Goal: Task Accomplishment & Management: Use online tool/utility

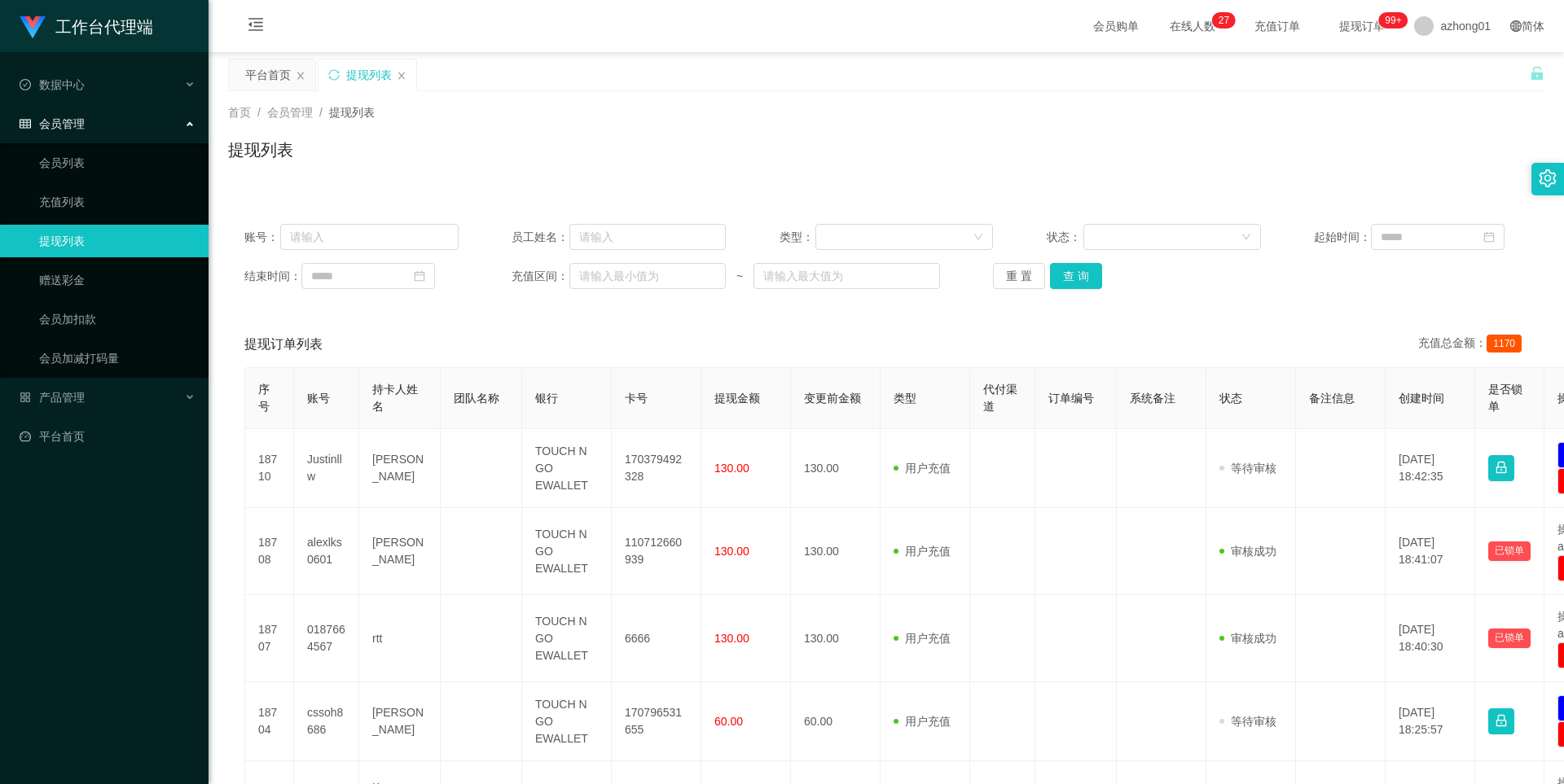
click at [94, 238] on link "提现列表" at bounding box center [117, 241] width 156 height 33
click at [363, 238] on input "text" at bounding box center [369, 236] width 178 height 26
paste input "cssoh8686"
type input "cssoh8686"
click at [1075, 277] on button "查 询" at bounding box center [1076, 276] width 52 height 26
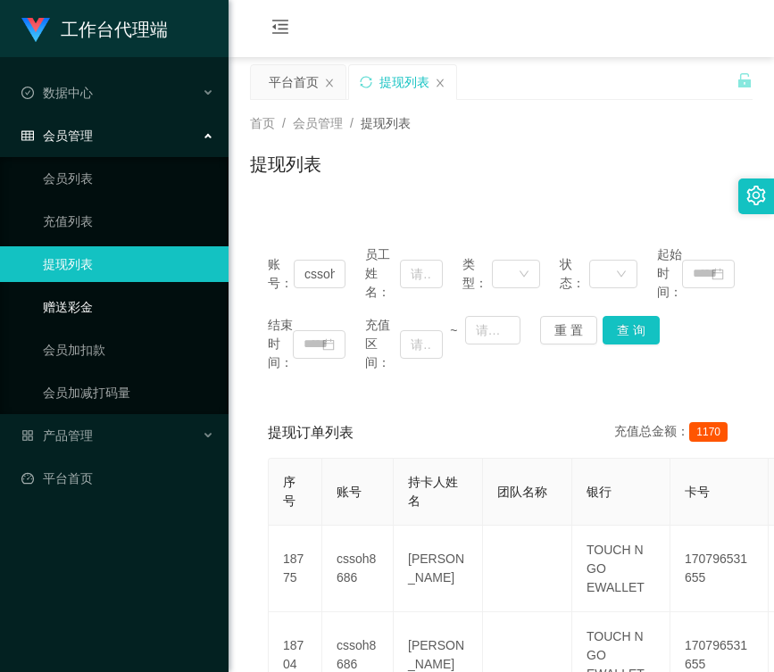
click at [90, 304] on link "赠送彩金" at bounding box center [128, 307] width 171 height 36
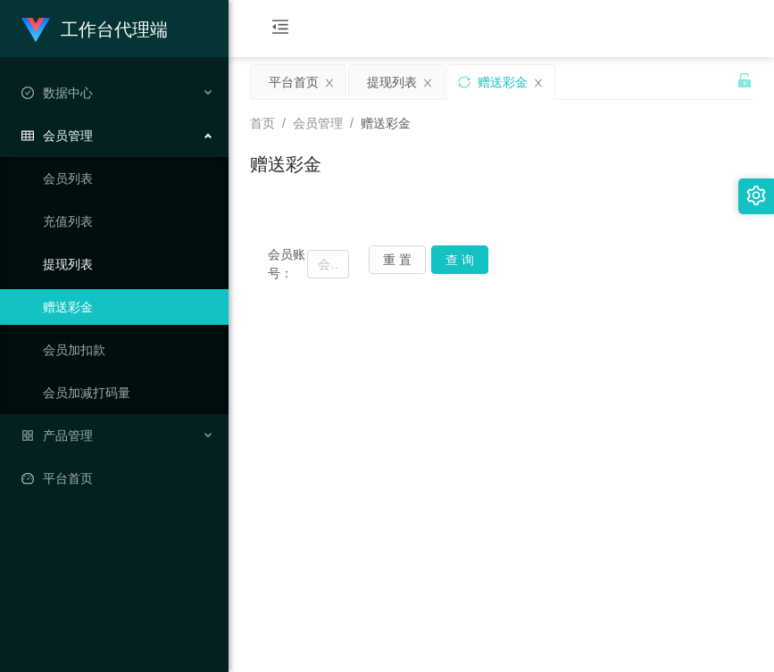
click at [64, 263] on link "提现列表" at bounding box center [128, 264] width 171 height 36
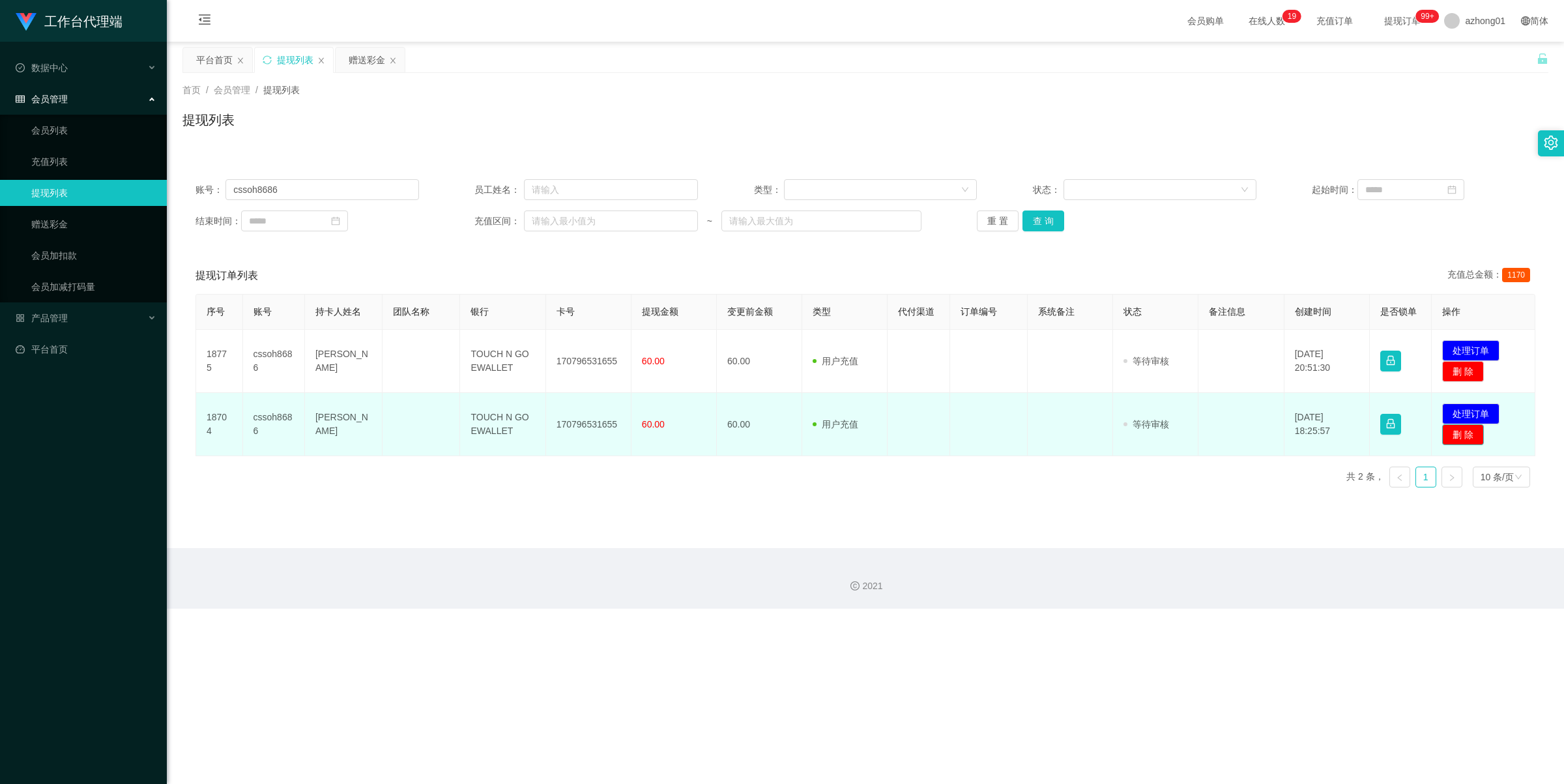
click at [1250, 437] on button "删 除" at bounding box center [1463, 434] width 42 height 21
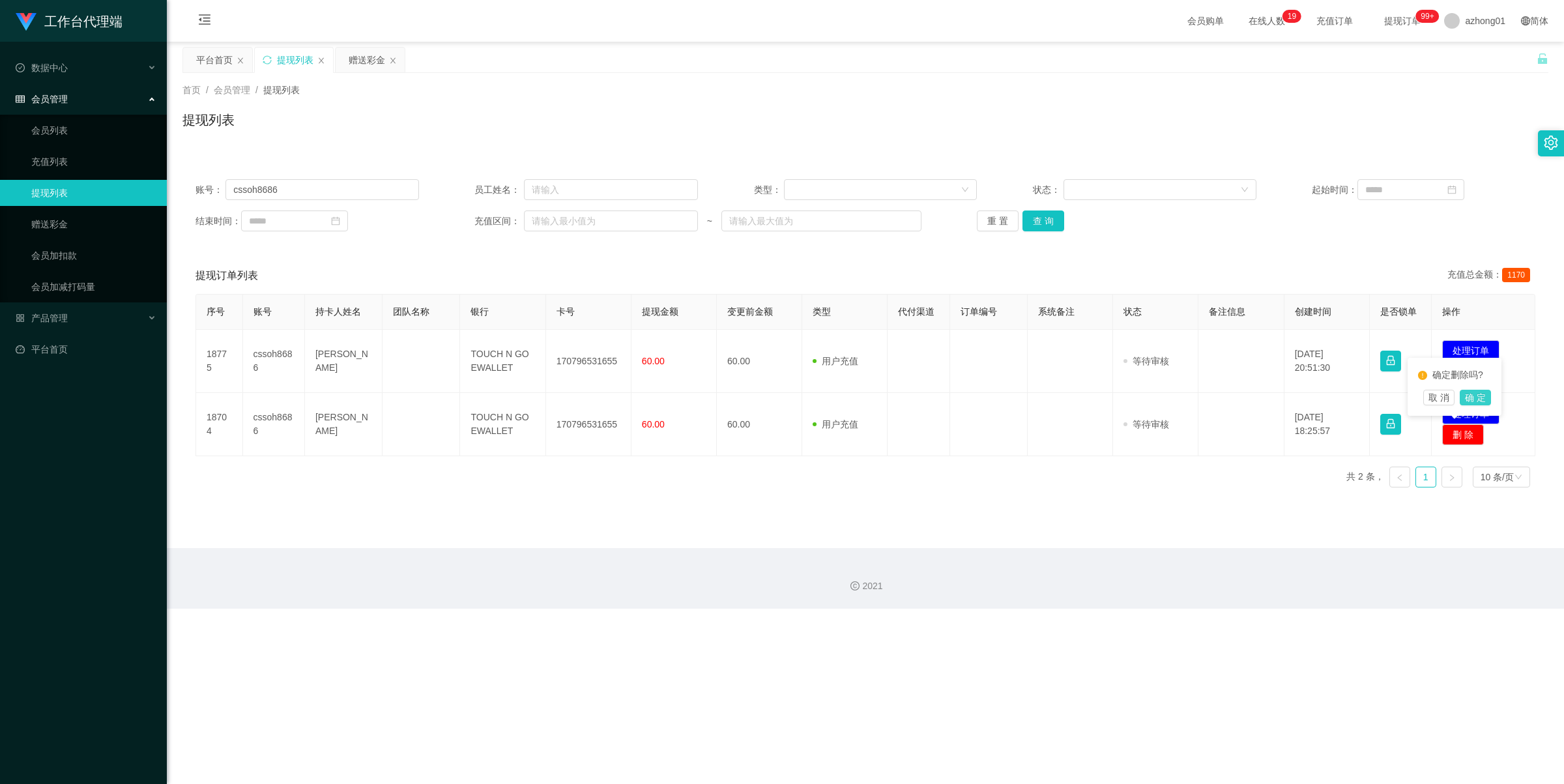
click at [1250, 398] on button "确 定" at bounding box center [1475, 397] width 31 height 15
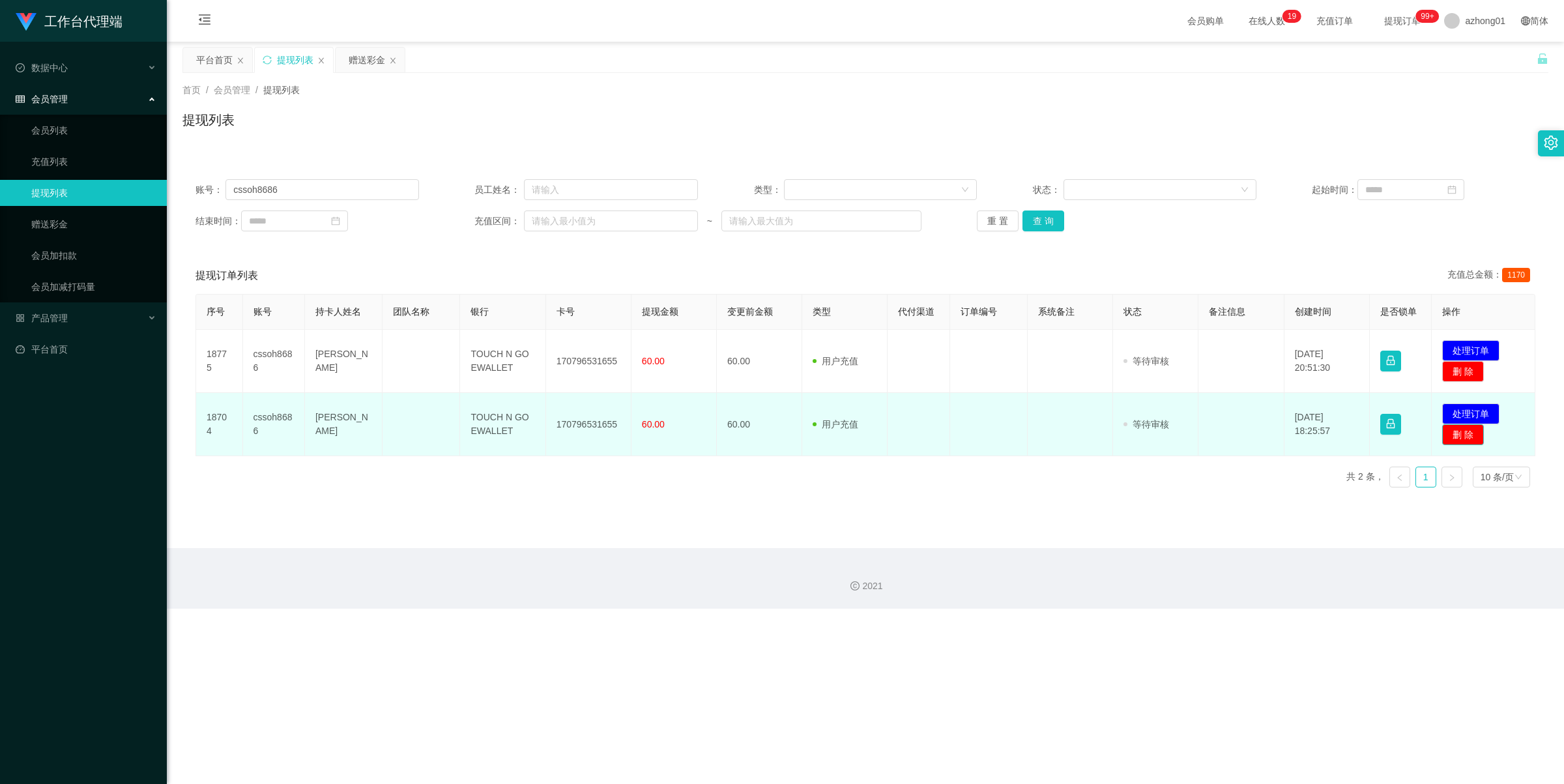
click at [1250, 432] on button "删 除" at bounding box center [1463, 434] width 42 height 21
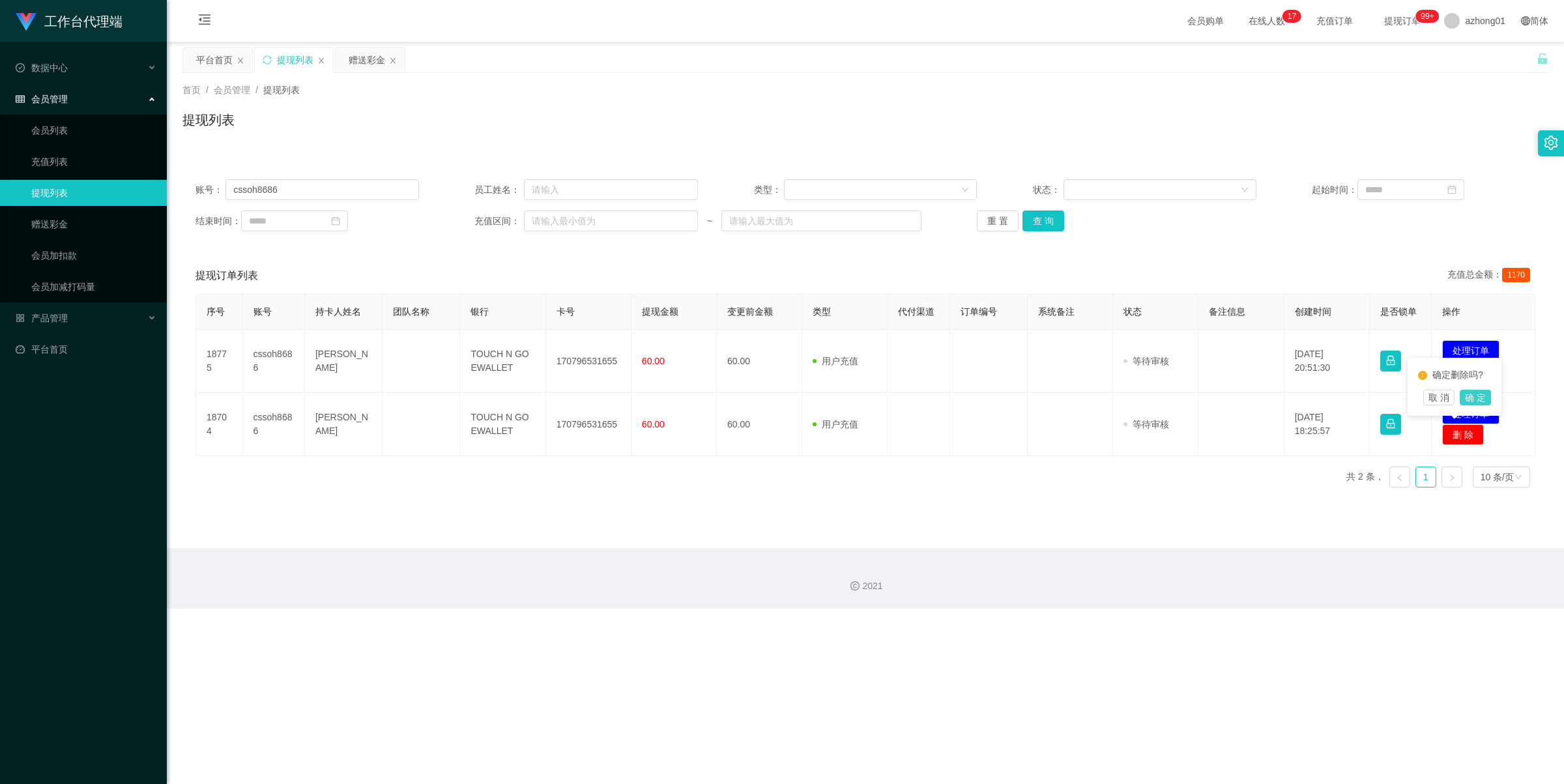
click at [1250, 399] on button "确 定" at bounding box center [1475, 397] width 31 height 15
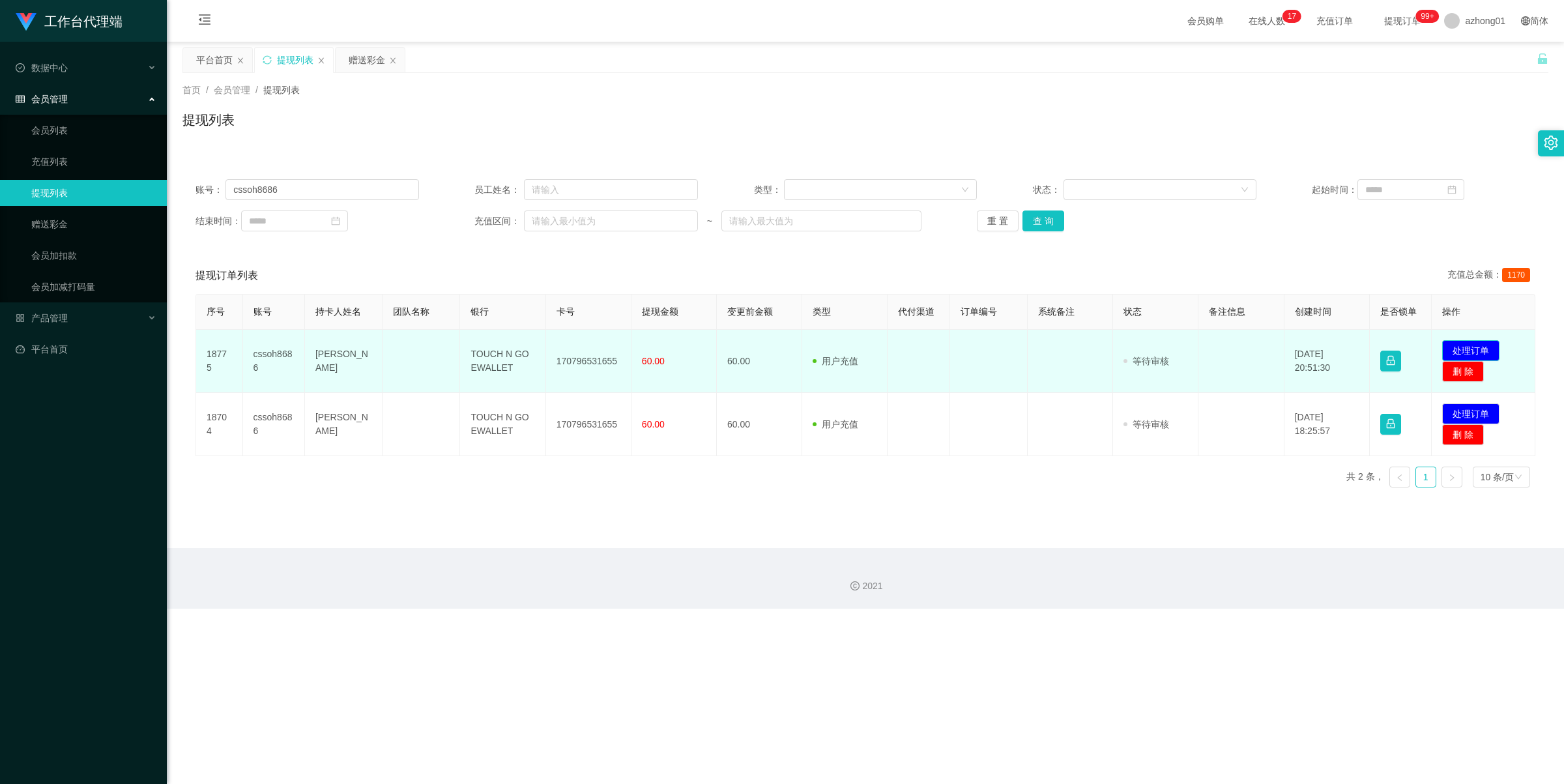
click at [1250, 349] on button "处理订单" at bounding box center [1471, 350] width 58 height 21
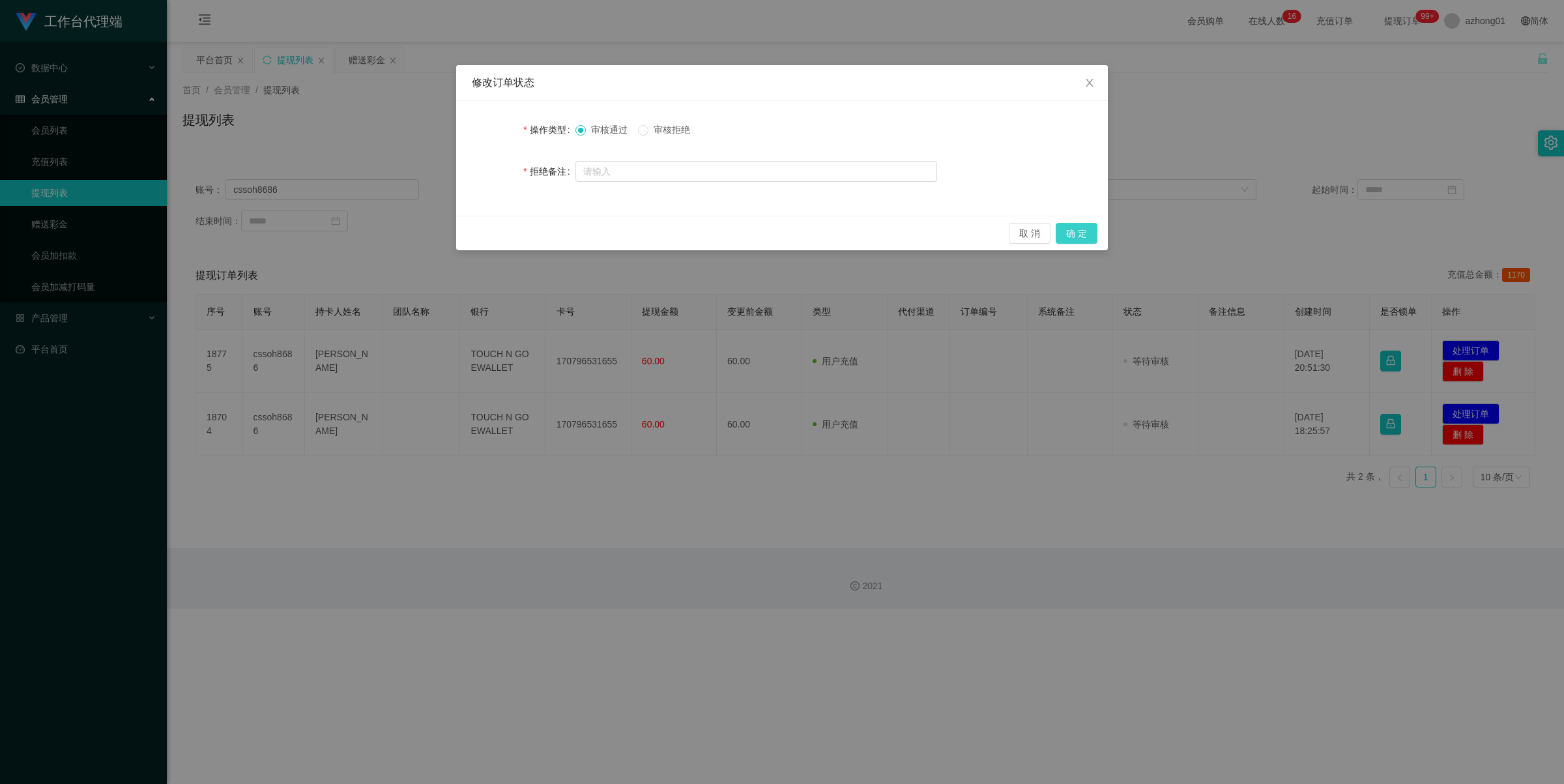
click at [1080, 229] on button "确 定" at bounding box center [1076, 233] width 42 height 21
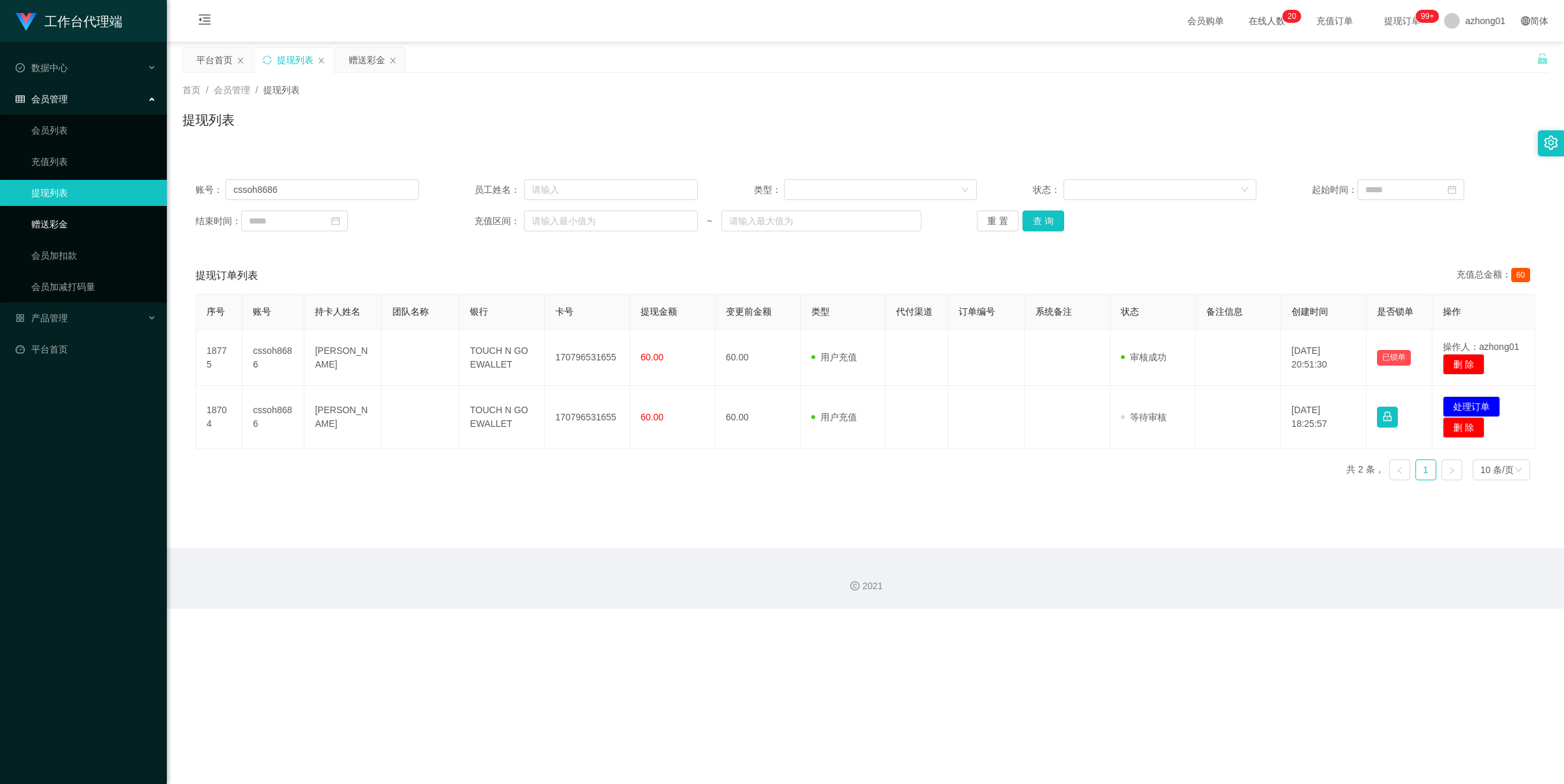
click at [67, 216] on link "赠送彩金" at bounding box center [93, 224] width 125 height 26
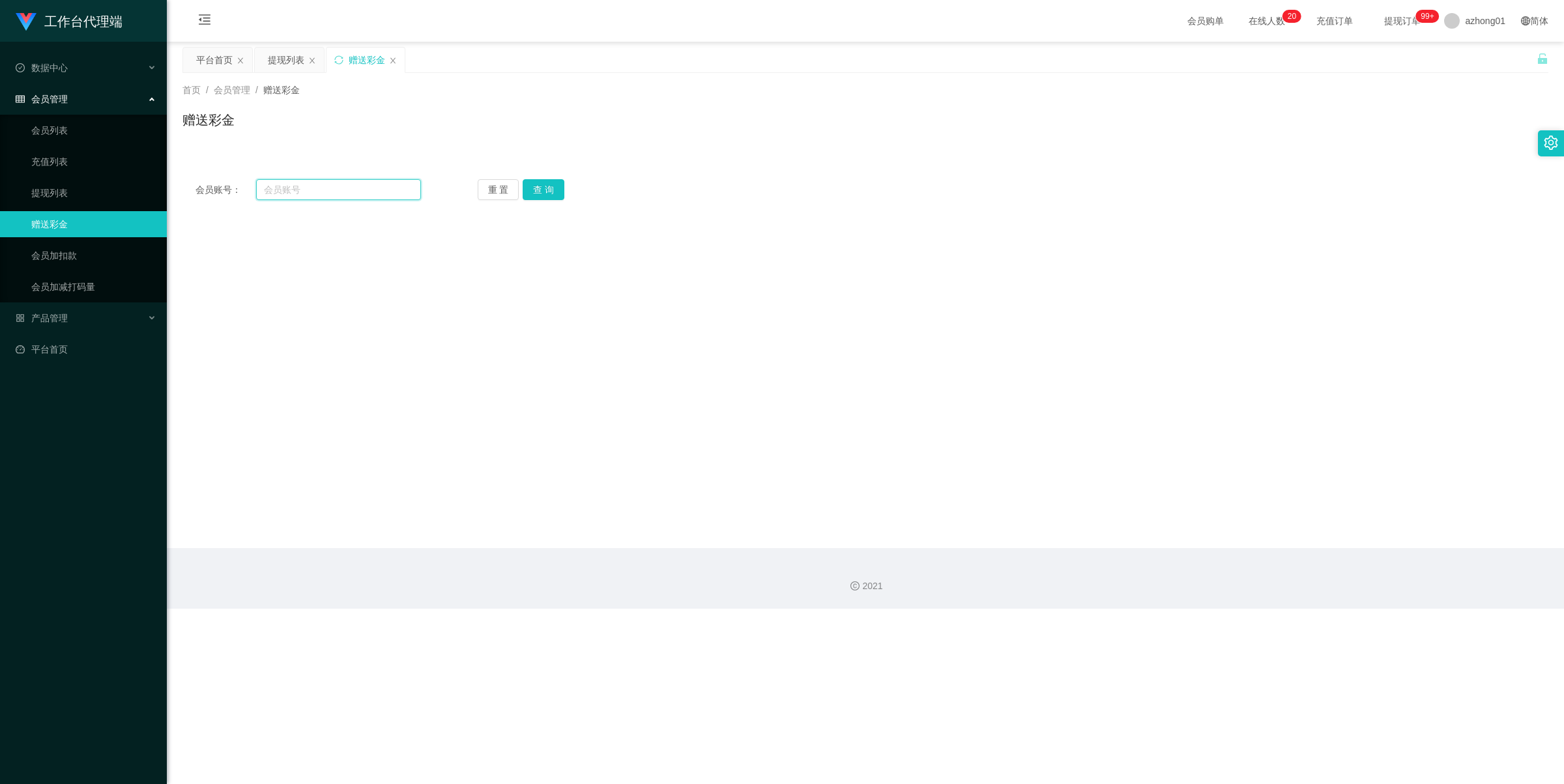
click at [326, 192] on input "text" at bounding box center [339, 189] width 165 height 21
paste input "sky888"
type input "sky888"
drag, startPoint x: 541, startPoint y: 188, endPoint x: 556, endPoint y: 212, distance: 28.3
click at [541, 188] on button "查 询" at bounding box center [543, 189] width 42 height 21
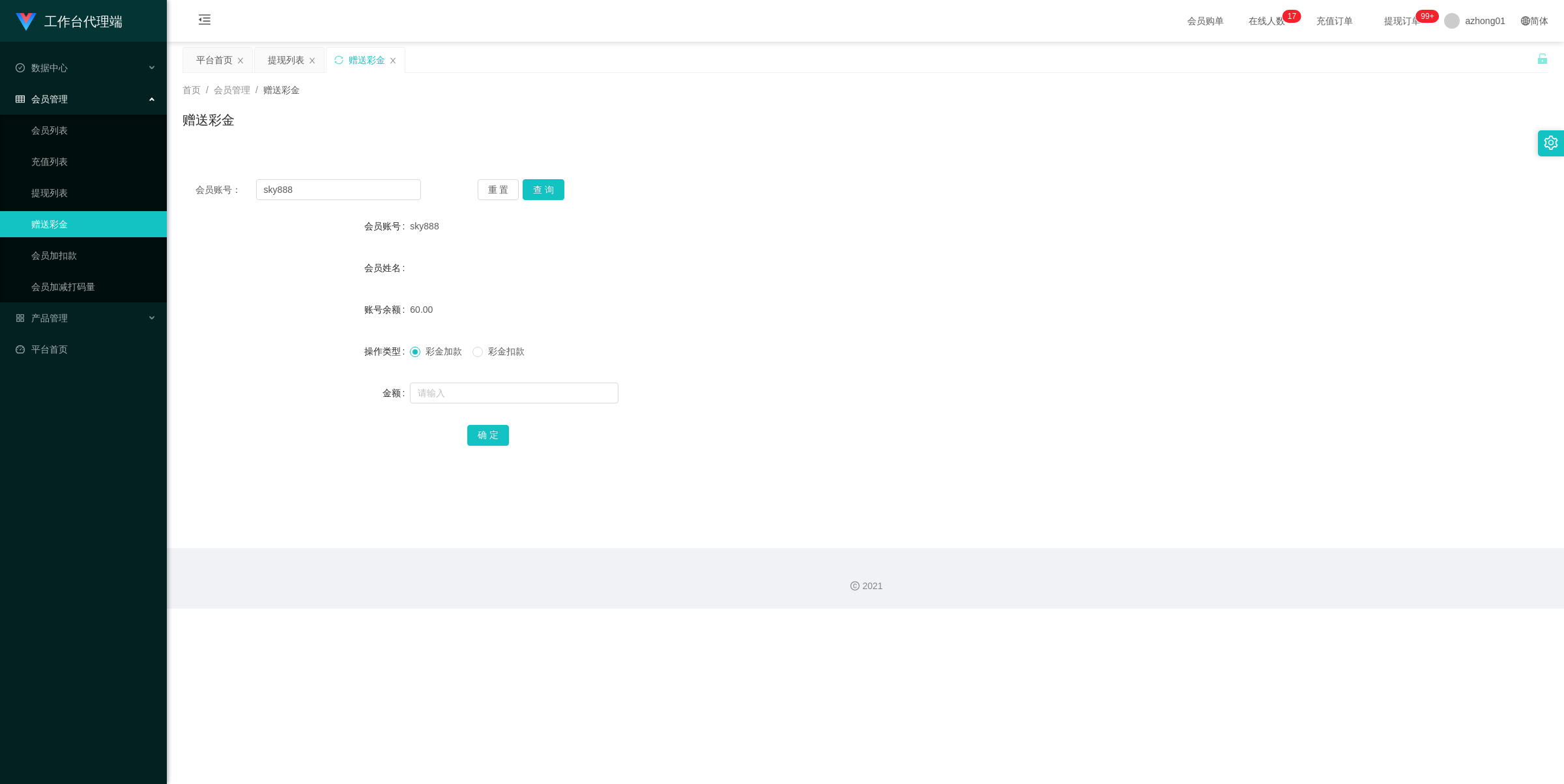
click at [134, 487] on div "工作台代理端 数据中心 员工统计 团队统计 会员管理 会员列表 充值列表 提现列表 赠送彩金 会员加扣款 会员加减打码量 产品管理 平台首页" at bounding box center [83, 392] width 166 height 784
drag, startPoint x: 395, startPoint y: 634, endPoint x: 404, endPoint y: 634, distance: 9.0
click at [395, 626] on div "工作台代理端 数据中心 员工统计 团队统计 会员管理 会员列表 充值列表 提现列表 赠送彩金 会员加扣款 会员加减打码量 产品管理 平台首页 保存配置 重置配…" at bounding box center [782, 392] width 1564 height 784
click at [65, 193] on link "提现列表" at bounding box center [93, 193] width 125 height 26
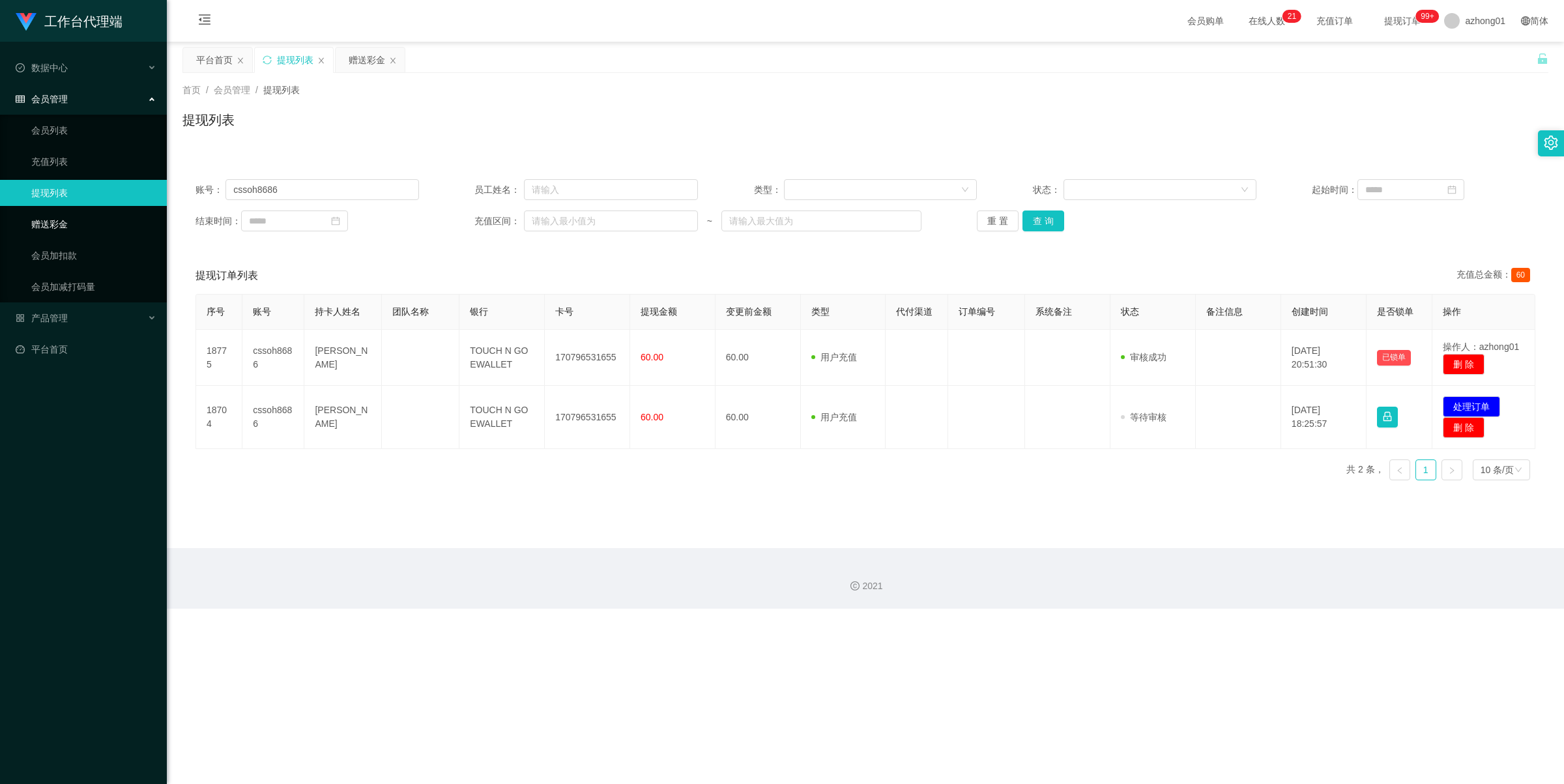
click at [69, 218] on link "赠送彩金" at bounding box center [93, 224] width 125 height 26
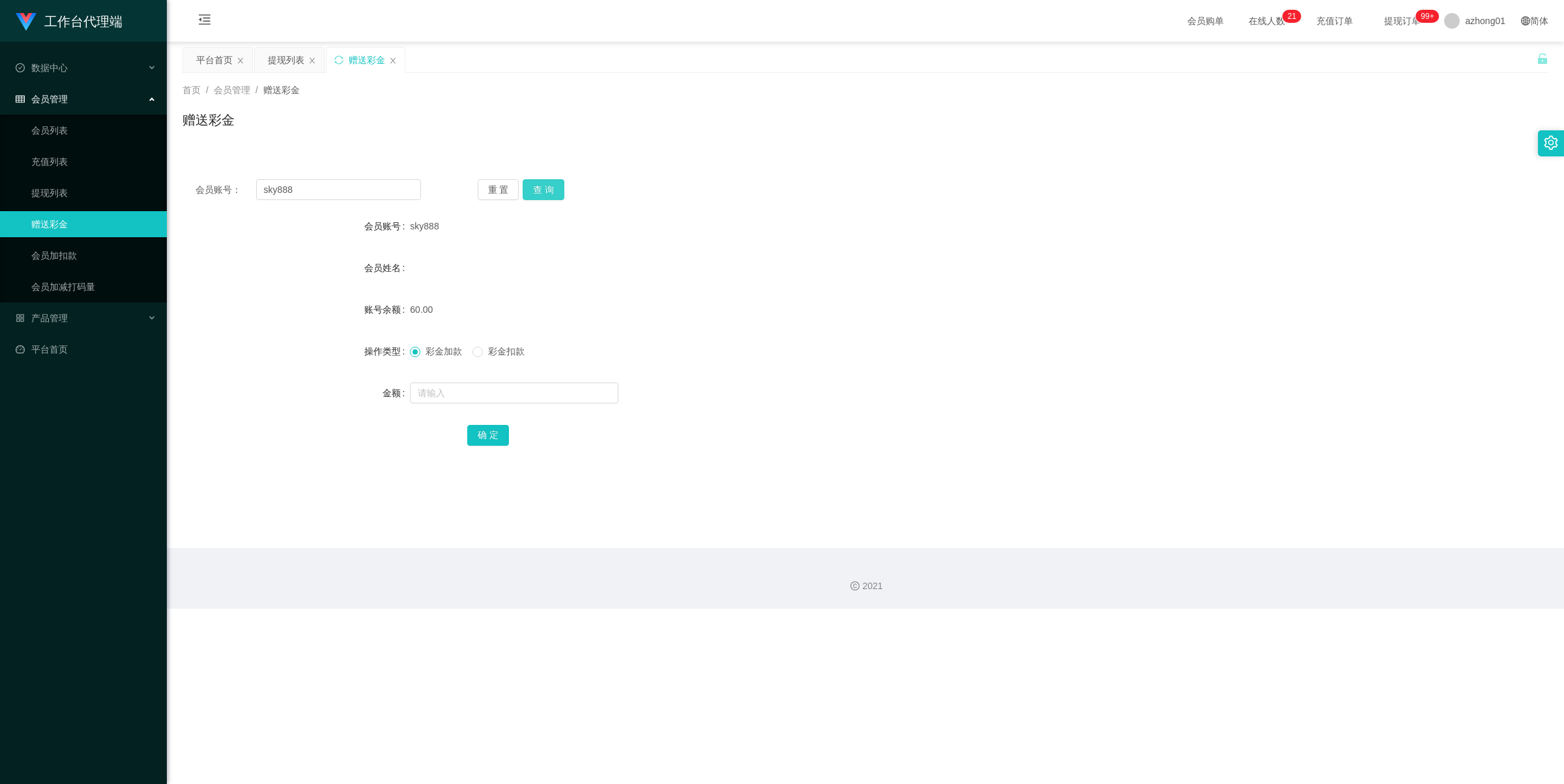
click at [544, 188] on button "查 询" at bounding box center [543, 189] width 42 height 21
click at [551, 191] on button "查 询" at bounding box center [543, 189] width 42 height 21
click at [540, 187] on button "查 询" at bounding box center [543, 189] width 42 height 21
click at [487, 346] on span "彩金扣款" at bounding box center [506, 351] width 47 height 10
click at [52, 196] on link "提现列表" at bounding box center [93, 193] width 125 height 26
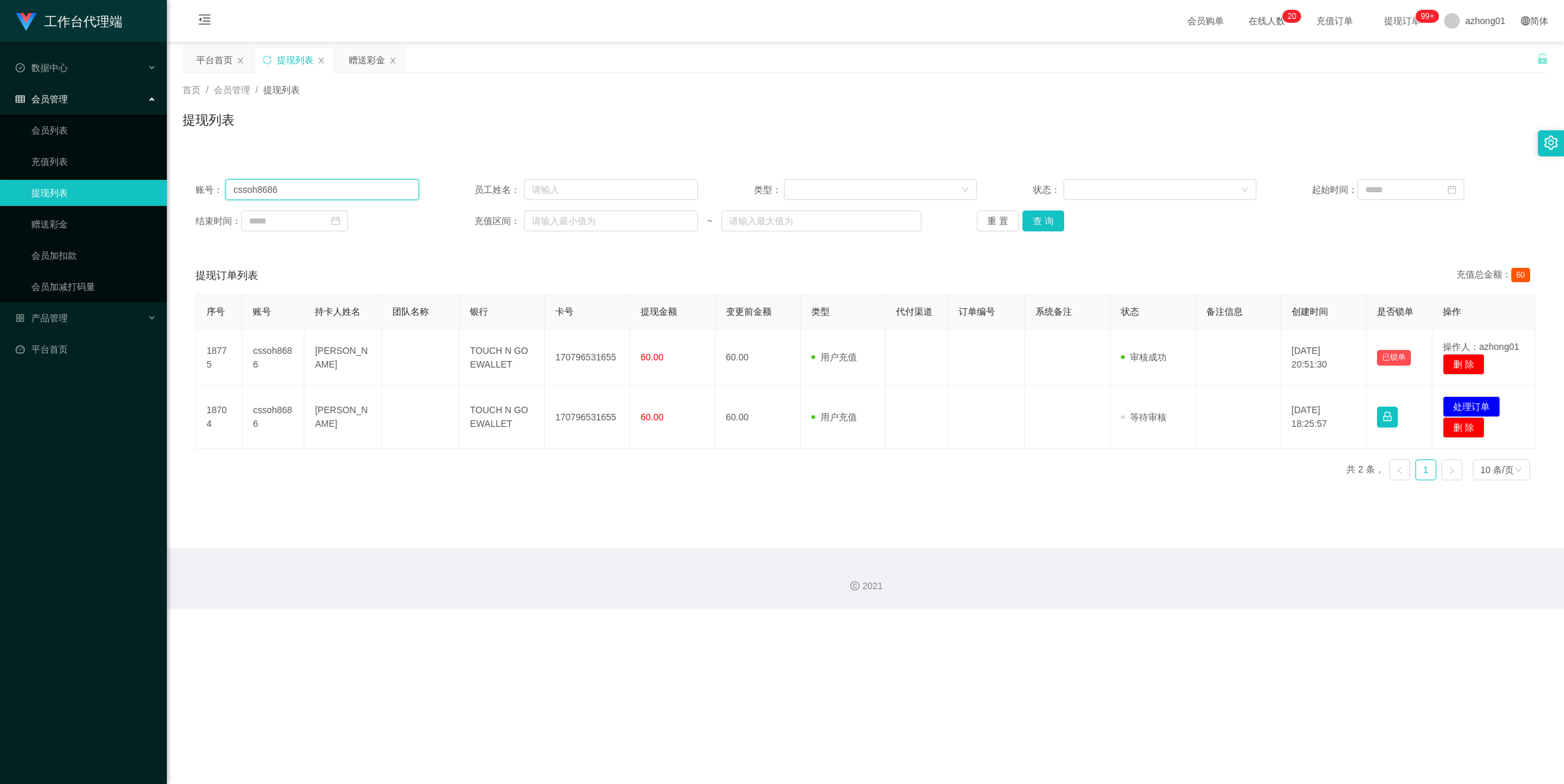
drag, startPoint x: 321, startPoint y: 191, endPoint x: 183, endPoint y: 188, distance: 138.0
click at [189, 188] on div "账号： cssoh8686 员工姓名： 类型： 状态： 起始时间： 结束时间： 充值区间： ~ 重 置 查 询" at bounding box center [865, 205] width 1365 height 78
paste input "sky888"
type input "sky888"
click at [1046, 222] on button "查 询" at bounding box center [1043, 220] width 42 height 21
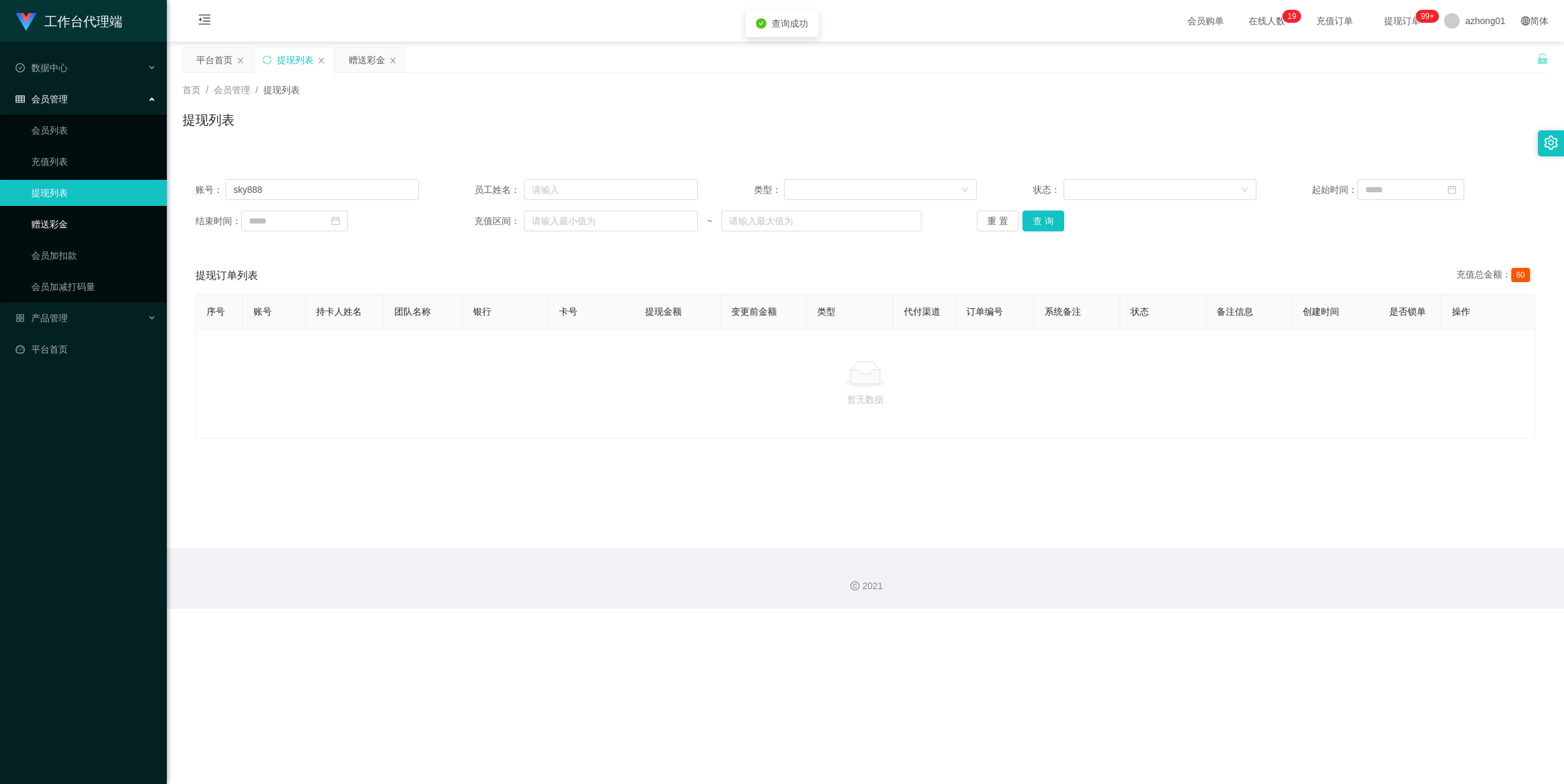
click at [47, 219] on link "赠送彩金" at bounding box center [93, 224] width 125 height 26
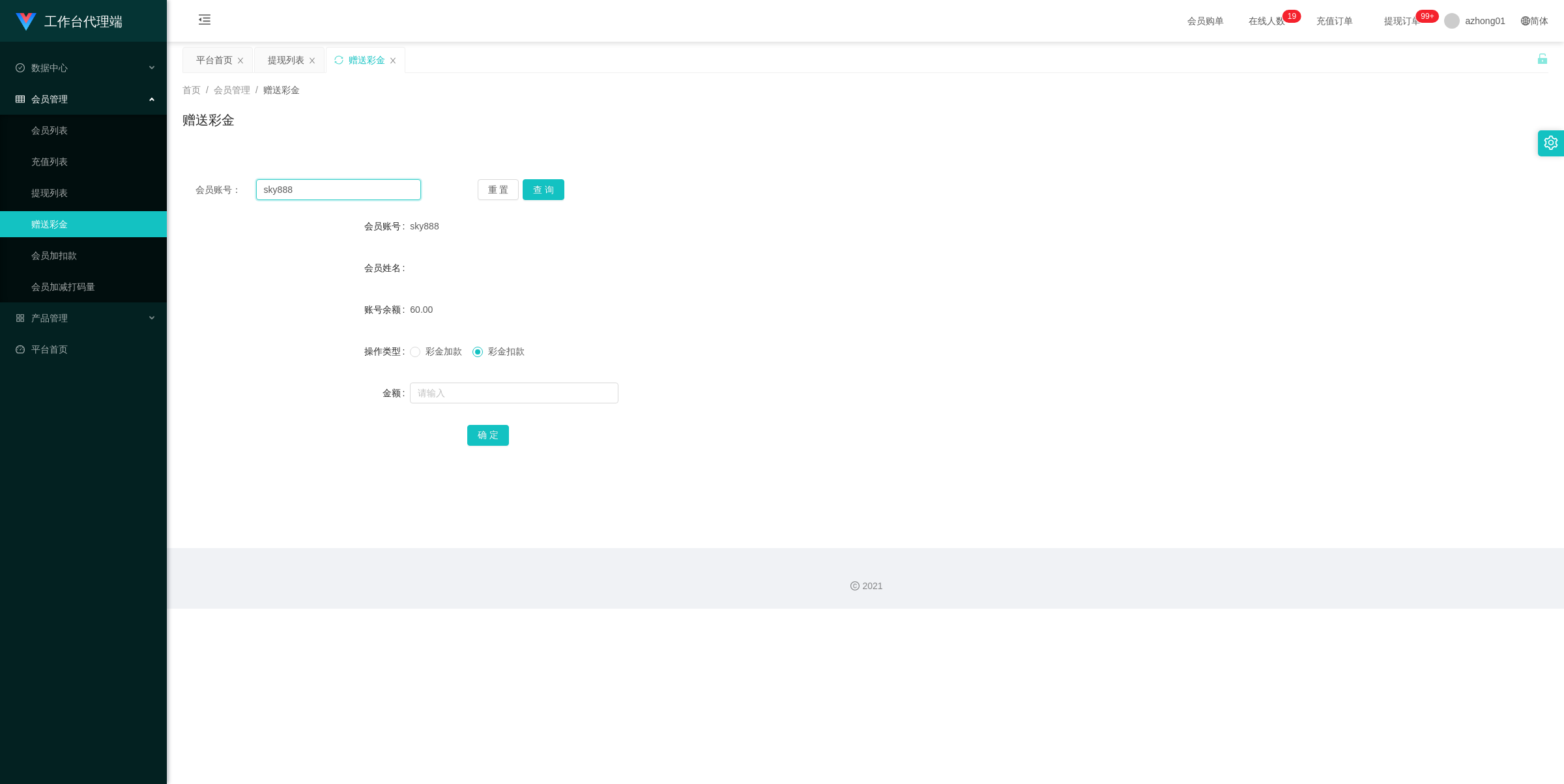
drag, startPoint x: 311, startPoint y: 189, endPoint x: 225, endPoint y: 187, distance: 86.0
click at [225, 187] on div "会员账号： sky888" at bounding box center [308, 189] width 226 height 21
click at [553, 188] on button "查 询" at bounding box center [543, 189] width 42 height 21
click at [76, 185] on link "提现列表" at bounding box center [93, 193] width 125 height 26
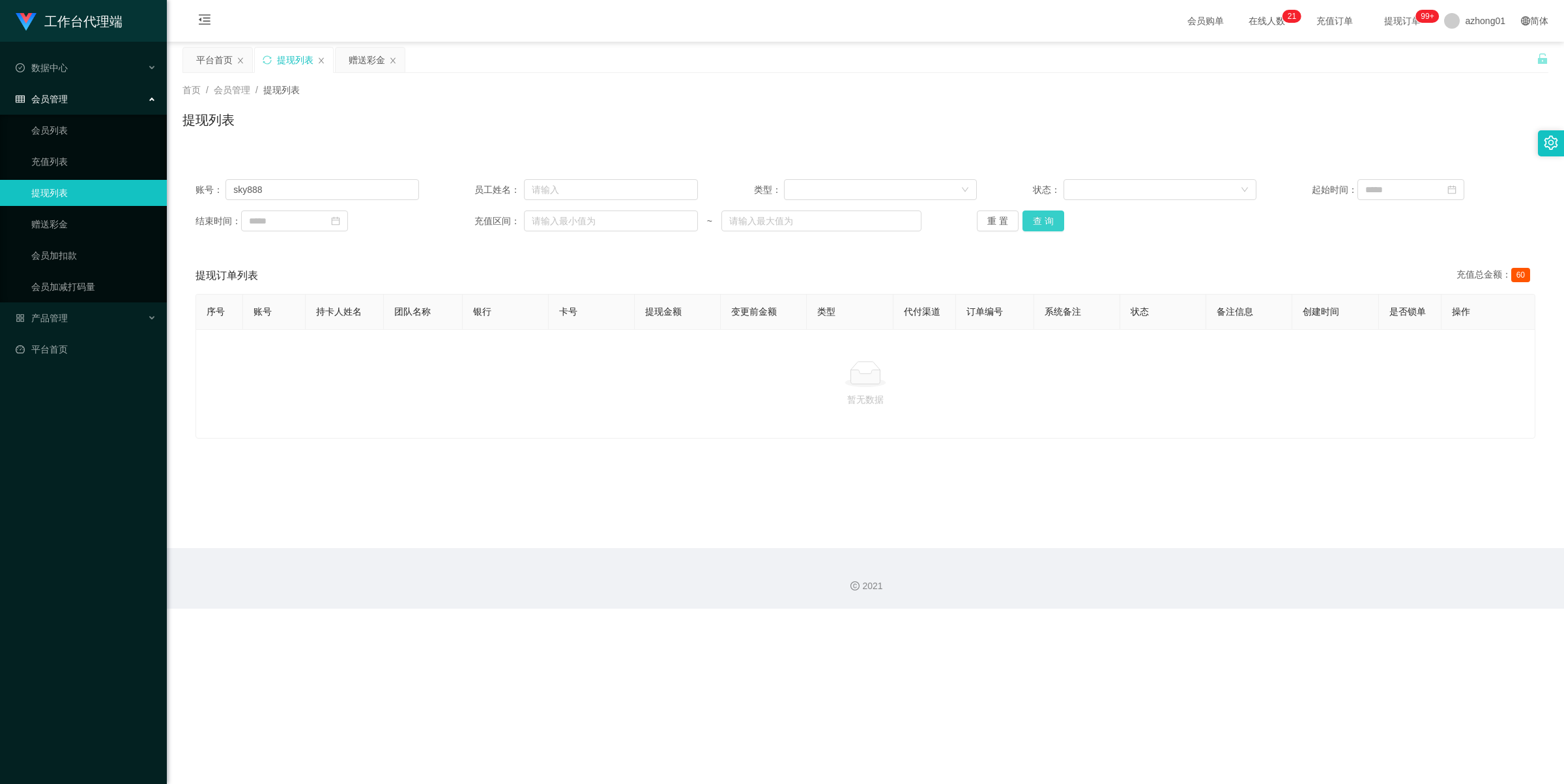
click at [1036, 218] on button "查 询" at bounding box center [1043, 220] width 42 height 21
